Goal: Task Accomplishment & Management: Use online tool/utility

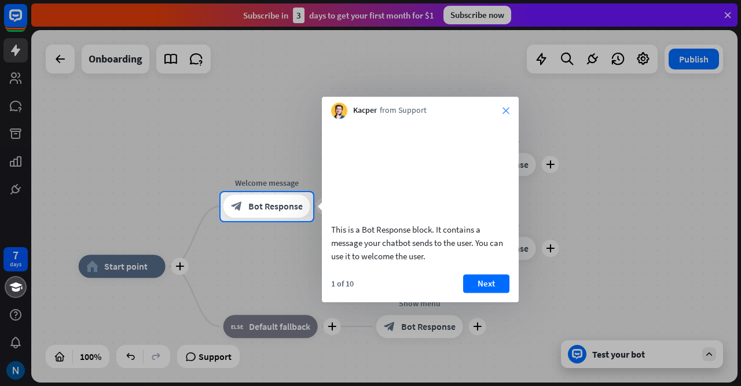
click at [504, 108] on icon "close" at bounding box center [505, 110] width 7 height 7
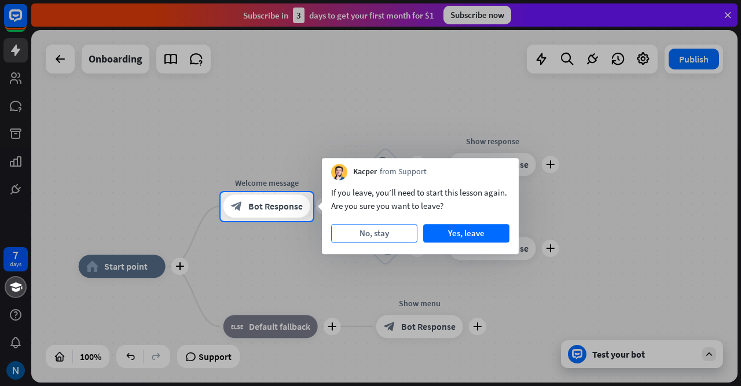
click at [381, 233] on button "No, stay" at bounding box center [374, 233] width 86 height 19
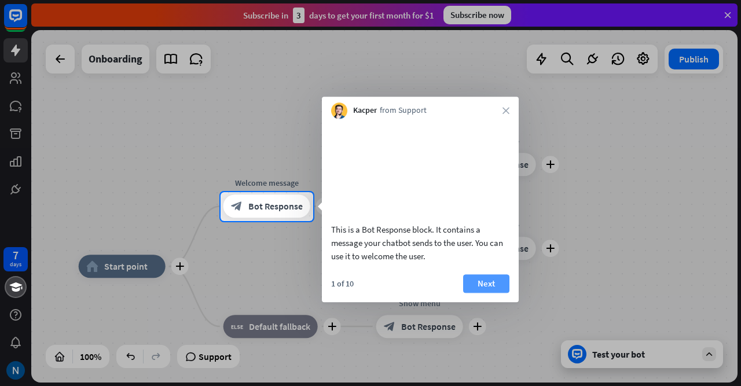
click at [480, 293] on button "Next" at bounding box center [486, 283] width 46 height 19
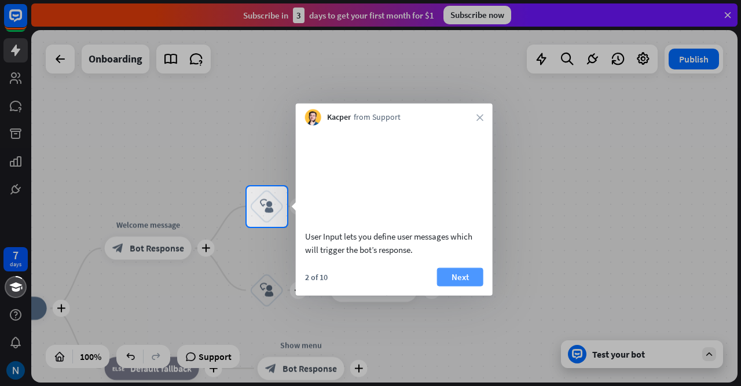
click at [460, 285] on button "Next" at bounding box center [460, 276] width 46 height 19
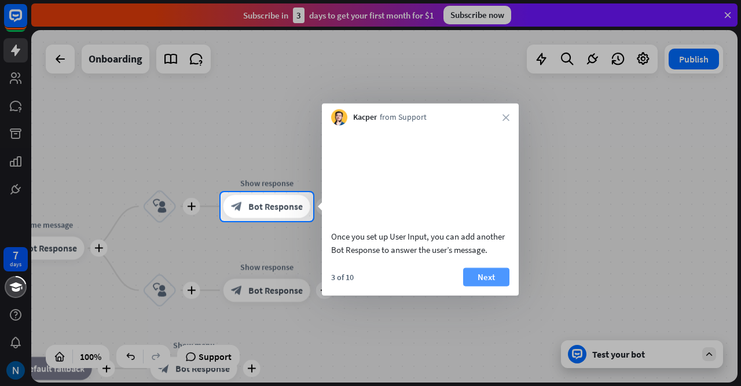
click at [477, 286] on button "Next" at bounding box center [486, 276] width 46 height 19
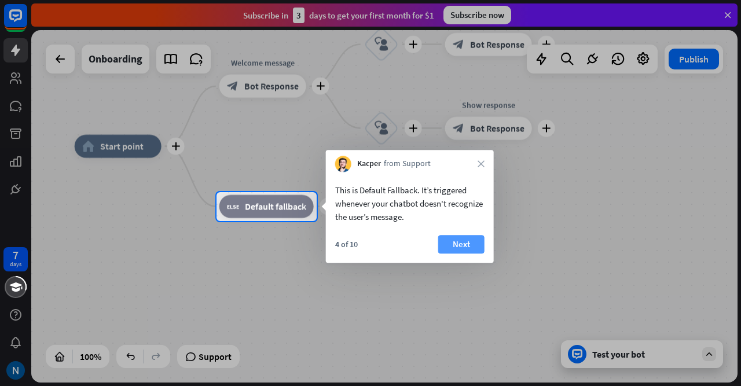
click at [463, 243] on button "Next" at bounding box center [461, 244] width 46 height 19
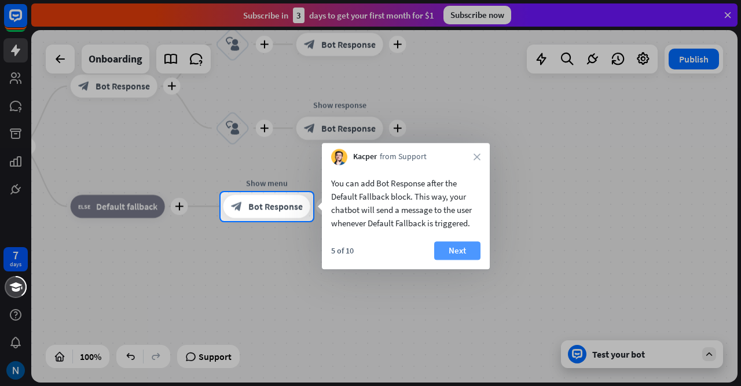
click at [465, 249] on button "Next" at bounding box center [457, 250] width 46 height 19
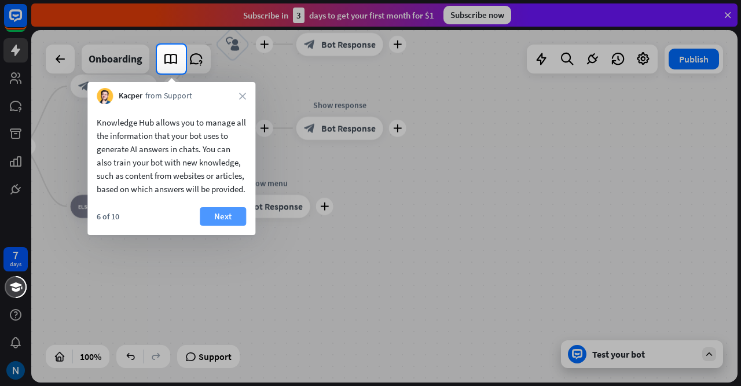
click at [234, 226] on button "Next" at bounding box center [223, 216] width 46 height 19
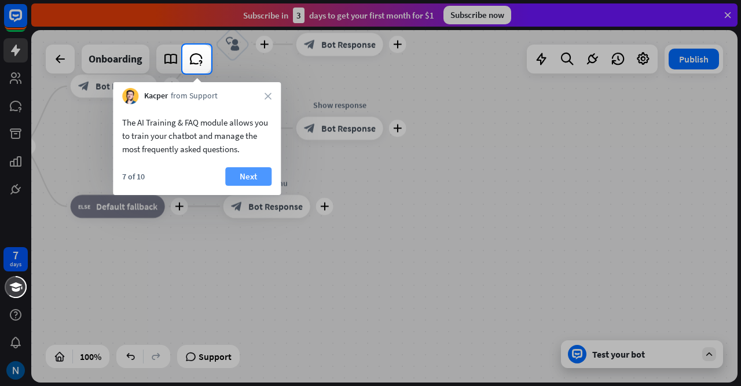
click at [247, 176] on button "Next" at bounding box center [248, 176] width 46 height 19
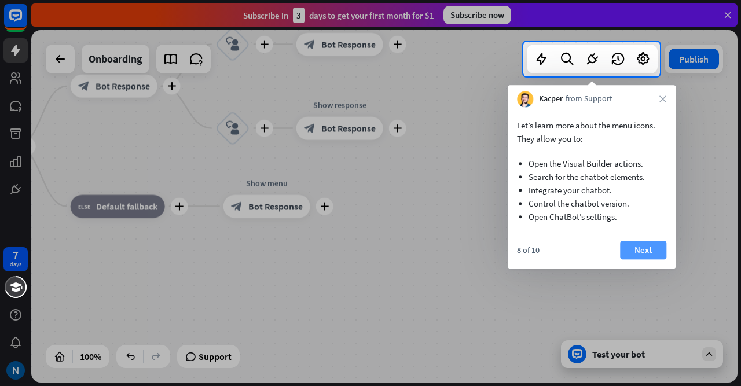
click at [643, 248] on button "Next" at bounding box center [643, 250] width 46 height 19
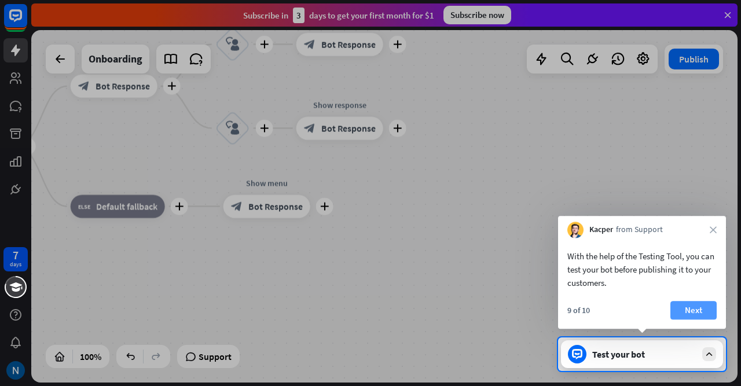
click at [685, 311] on button "Next" at bounding box center [693, 310] width 46 height 19
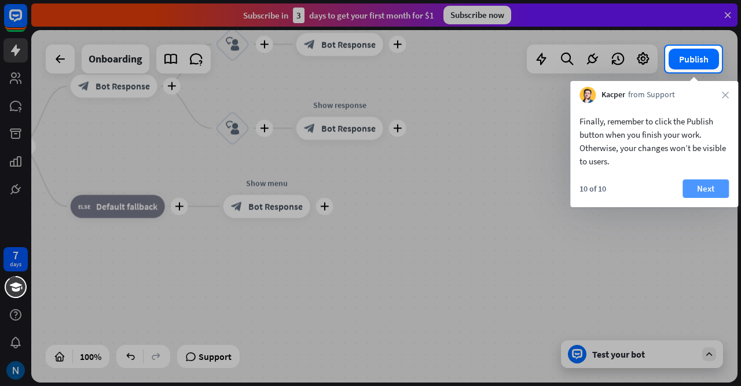
click at [700, 191] on button "Next" at bounding box center [705, 188] width 46 height 19
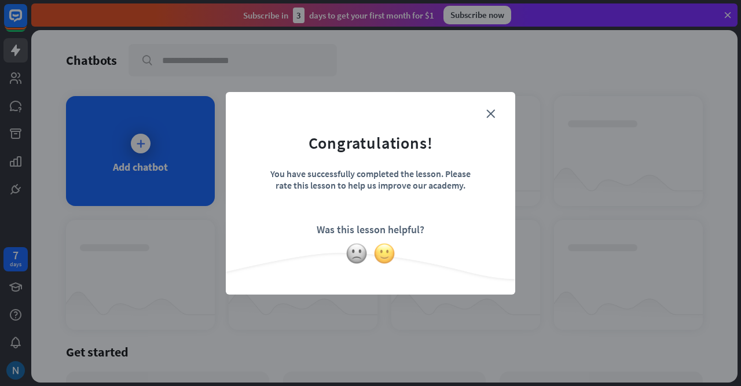
click at [385, 251] on img at bounding box center [384, 254] width 22 height 22
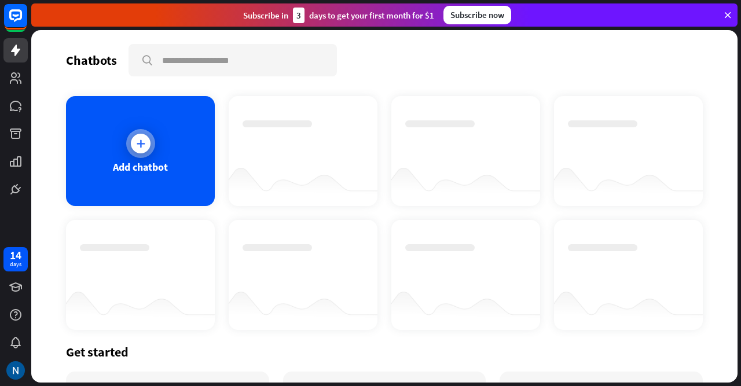
click at [141, 144] on icon at bounding box center [141, 144] width 12 height 12
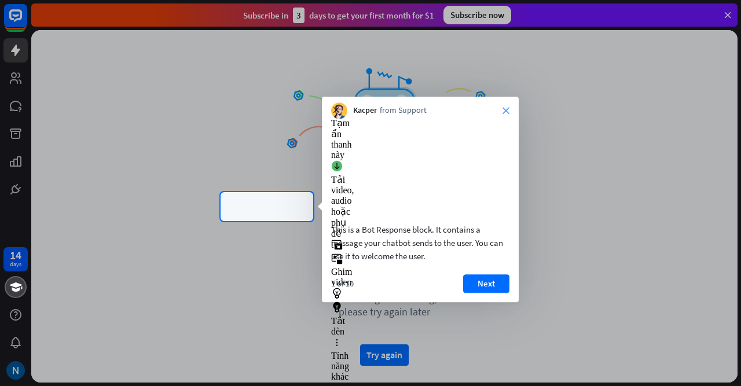
click at [504, 110] on icon "close" at bounding box center [505, 110] width 7 height 7
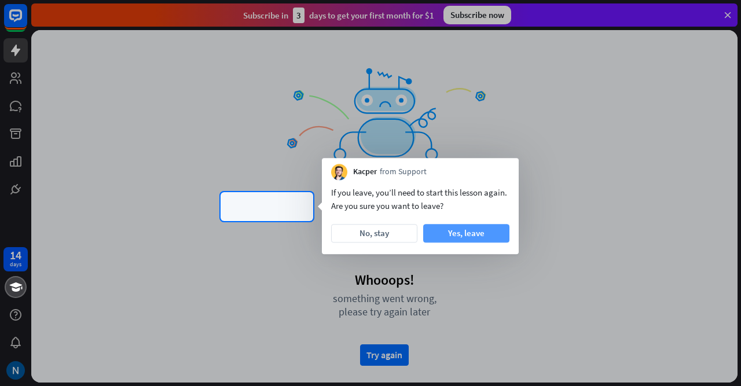
click at [477, 233] on button "Yes, leave" at bounding box center [466, 233] width 86 height 19
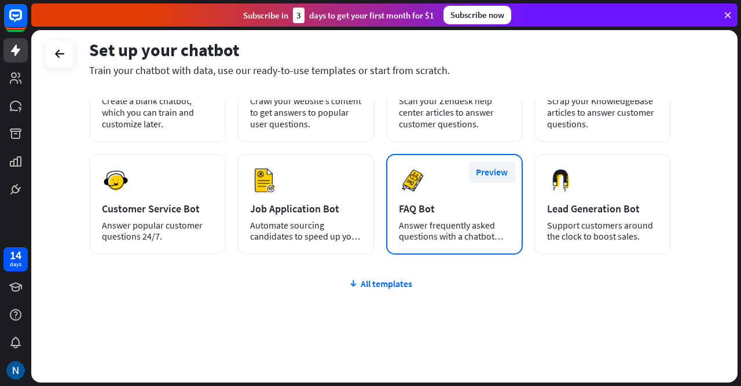
scroll to position [116, 0]
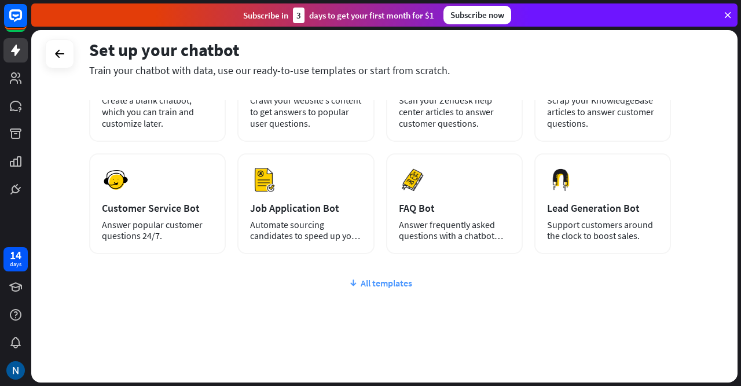
click at [365, 282] on div "All templates" at bounding box center [380, 283] width 582 height 12
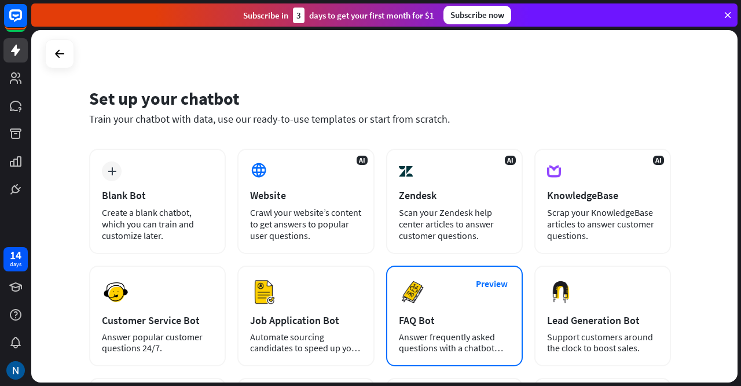
scroll to position [0, 0]
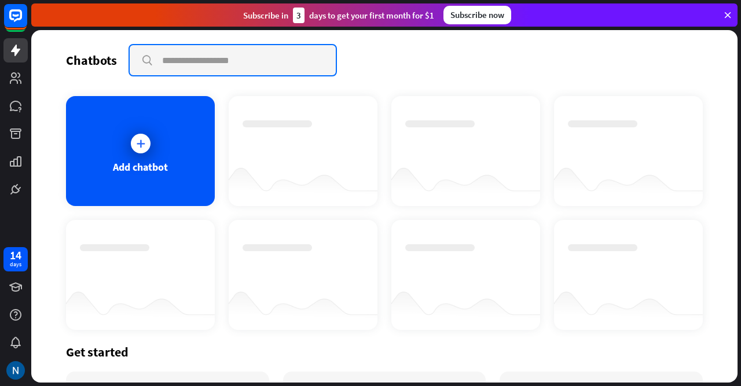
click at [219, 61] on input "text" at bounding box center [233, 60] width 206 height 30
click at [177, 65] on input "**" at bounding box center [233, 60] width 206 height 30
type input "********"
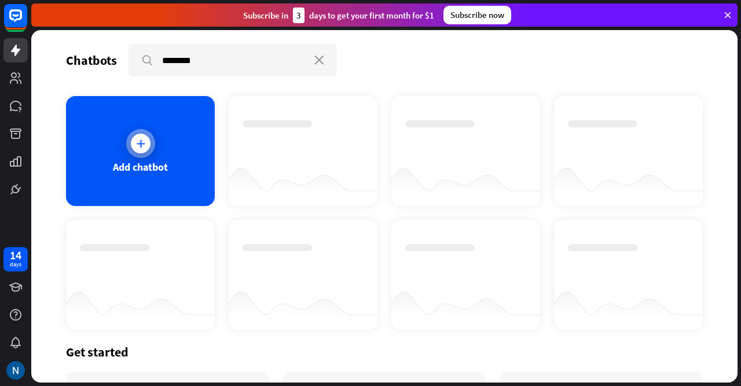
click at [139, 144] on icon at bounding box center [141, 144] width 12 height 12
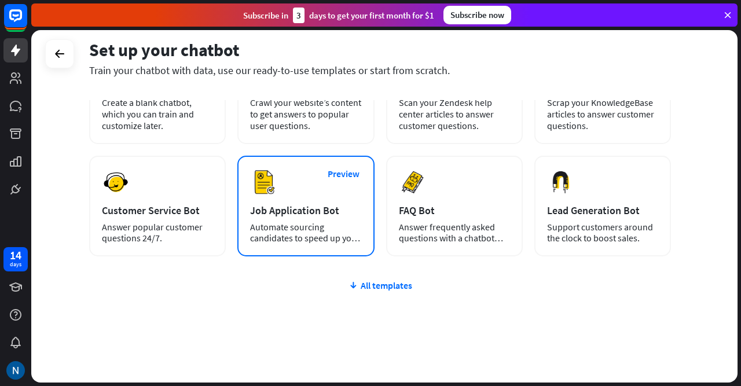
scroll to position [126, 0]
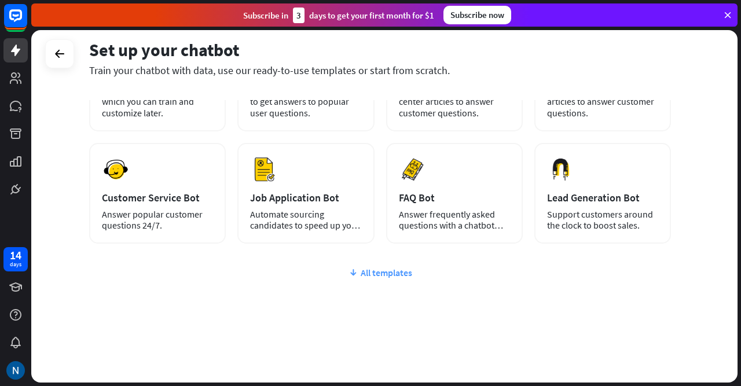
click at [368, 271] on div "All templates" at bounding box center [380, 273] width 582 height 12
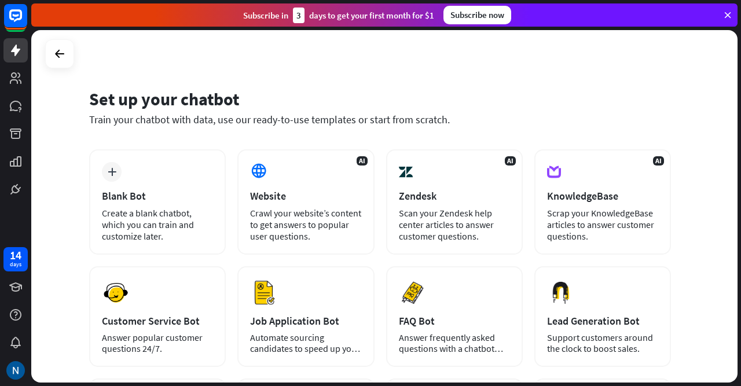
scroll to position [0, 0]
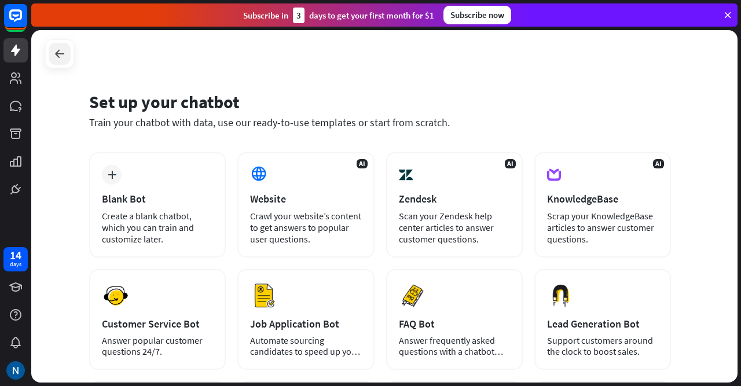
click at [58, 58] on icon at bounding box center [60, 54] width 14 height 14
